Goal: Use online tool/utility: Utilize a website feature to perform a specific function

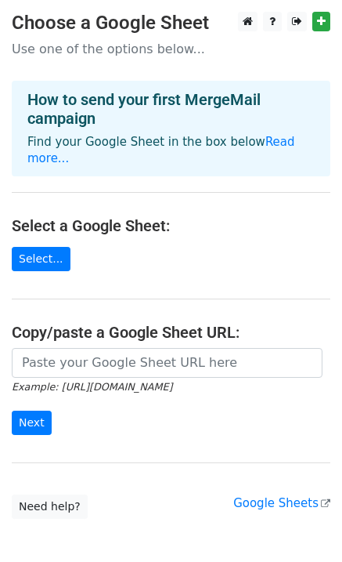
click at [36, 49] on p "Use one of the options below..." at bounding box center [171, 49] width 319 height 16
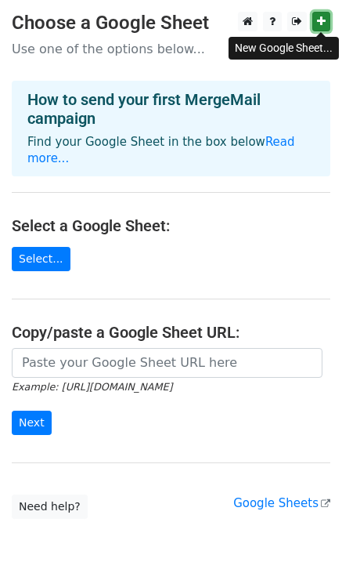
click at [320, 25] on icon at bounding box center [321, 21] width 9 height 11
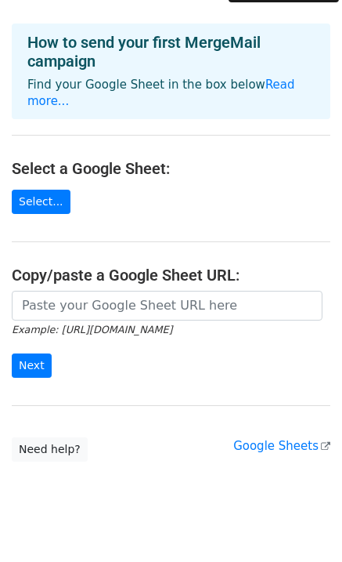
scroll to position [60, 0]
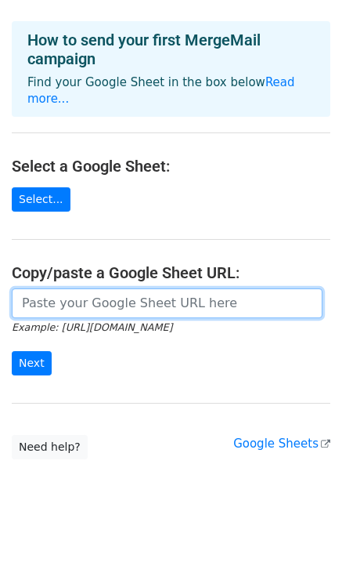
click at [117, 288] on input "url" at bounding box center [167, 303] width 311 height 30
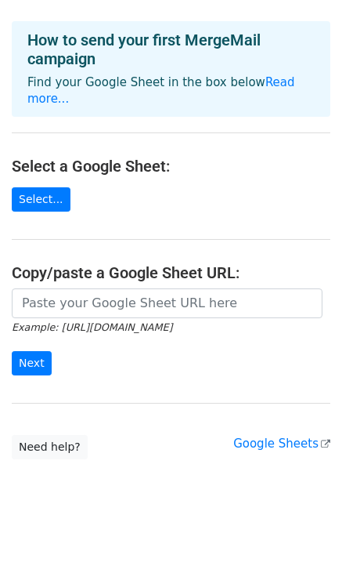
click at [186, 200] on main "Choose a Google Sheet Use one of the options below... How to send your first Me…" at bounding box center [171, 205] width 342 height 507
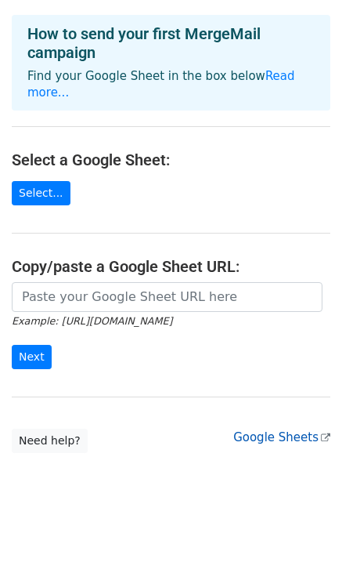
click at [298, 430] on link "Google Sheets" at bounding box center [281, 437] width 97 height 14
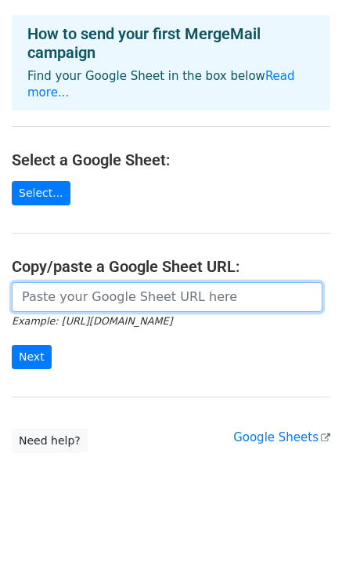
click at [92, 282] on input "url" at bounding box center [167, 297] width 311 height 30
click at [83, 282] on input "url" at bounding box center [167, 297] width 311 height 30
click at [97, 283] on input "url" at bounding box center [167, 297] width 311 height 30
paste input "https://docs.google.com/spreadsheets/d/1myLTatah4feQKR8ke04qddTlHB1lOPsSqiPbI6E…"
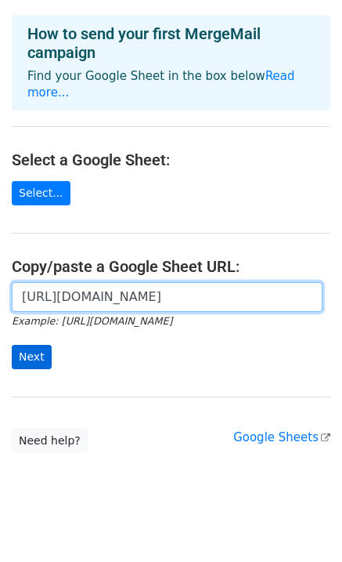
type input "https://docs.google.com/spreadsheets/d/1myLTatah4feQKR8ke04qddTlHB1lOPsSqiPbI6E…"
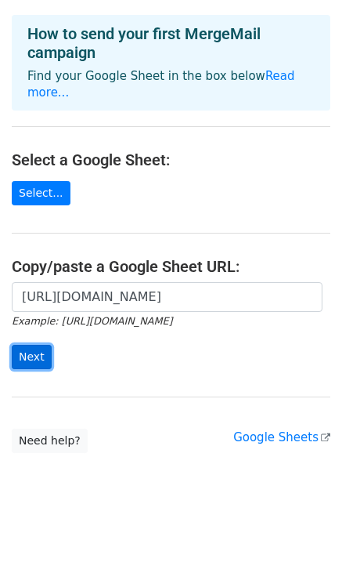
scroll to position [0, 0]
click at [27, 346] on input "Next" at bounding box center [32, 357] width 40 height 24
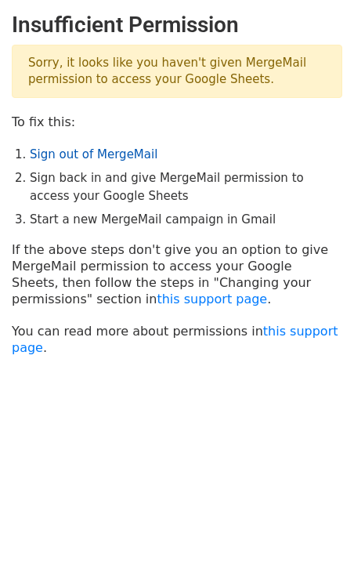
click at [121, 161] on link "Sign out of MergeMail" at bounding box center [94, 154] width 128 height 14
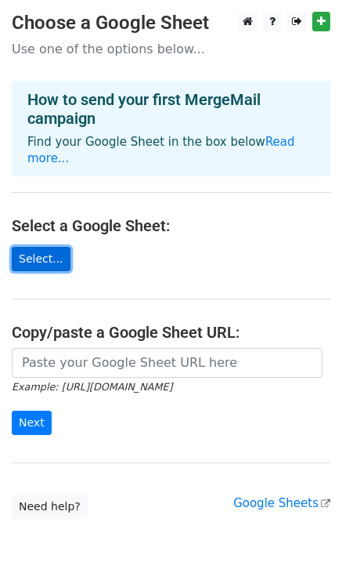
click at [34, 247] on link "Select..." at bounding box center [41, 259] width 59 height 24
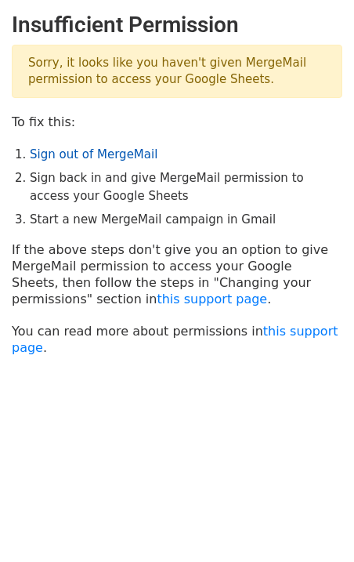
click at [87, 152] on link "Sign out of MergeMail" at bounding box center [94, 154] width 128 height 14
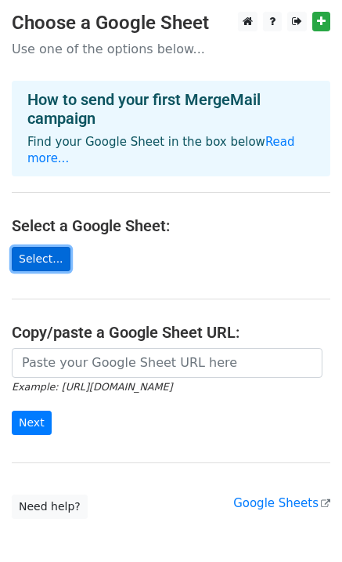
click at [50, 248] on link "Select..." at bounding box center [41, 259] width 59 height 24
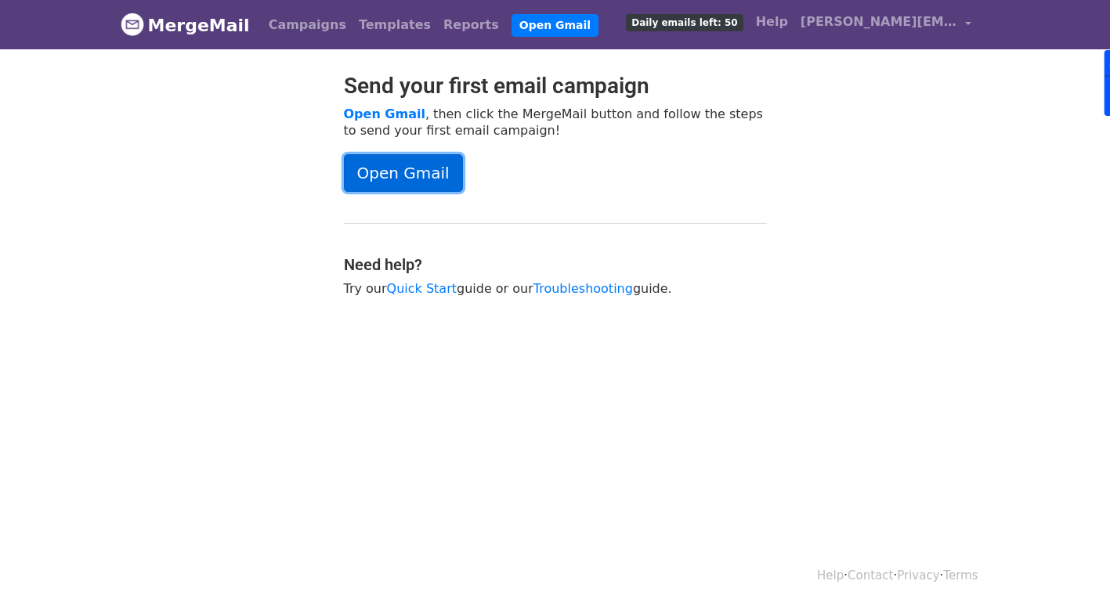
click at [427, 164] on link "Open Gmail" at bounding box center [403, 173] width 119 height 38
click at [900, 33] on link "lawson@visit-apac.com" at bounding box center [885, 24] width 183 height 37
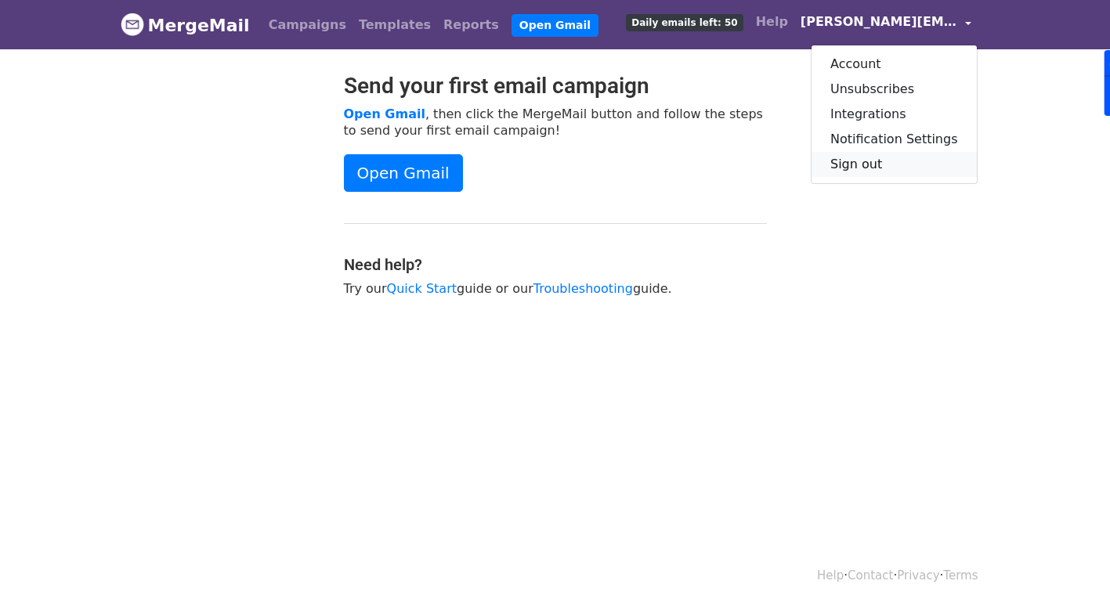
click at [867, 159] on link "Sign out" at bounding box center [893, 164] width 165 height 25
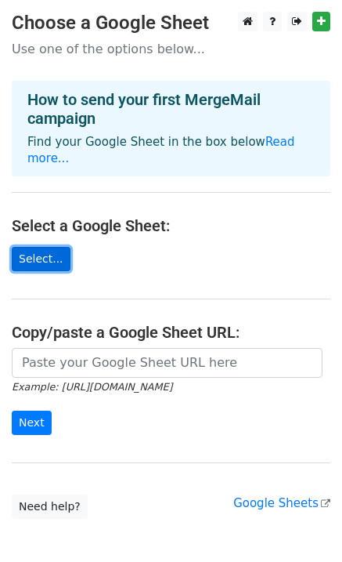
click at [38, 247] on link "Select..." at bounding box center [41, 259] width 59 height 24
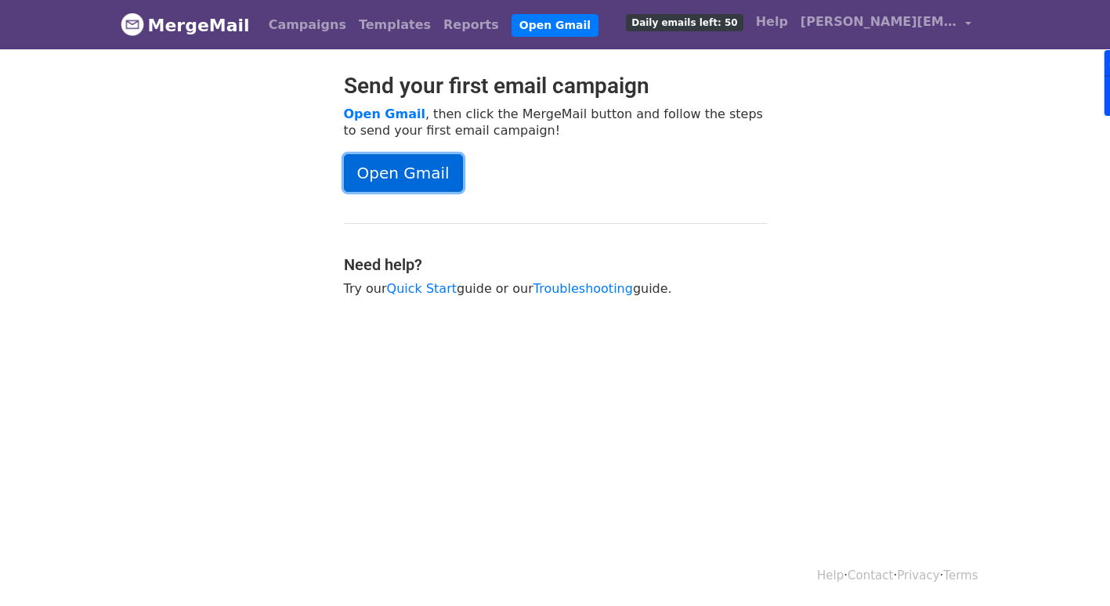
click at [414, 162] on link "Open Gmail" at bounding box center [403, 173] width 119 height 38
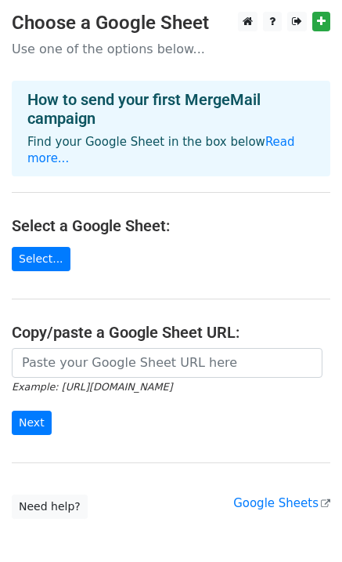
click at [78, 381] on small "Example: https://docs.google.com/spreadsheets/d/abc/edit" at bounding box center [92, 387] width 161 height 12
click at [49, 247] on link "Select..." at bounding box center [41, 259] width 59 height 24
click at [297, 22] on icon at bounding box center [297, 21] width 10 height 11
click at [293, 29] on link at bounding box center [297, 22] width 20 height 20
click at [39, 255] on main "Choose a Google Sheet Use one of the options below... How to send your first Me…" at bounding box center [171, 265] width 342 height 507
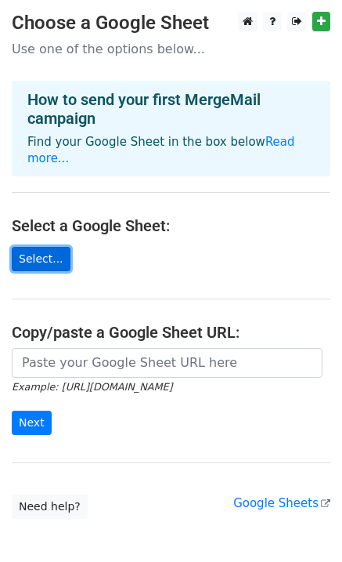
click at [45, 247] on link "Select..." at bounding box center [41, 259] width 59 height 24
